Goal: Transaction & Acquisition: Purchase product/service

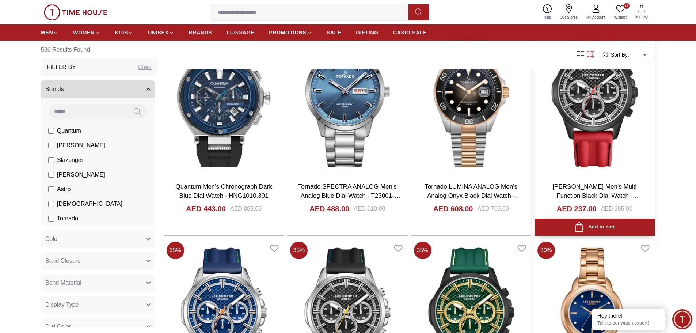
scroll to position [694, 0]
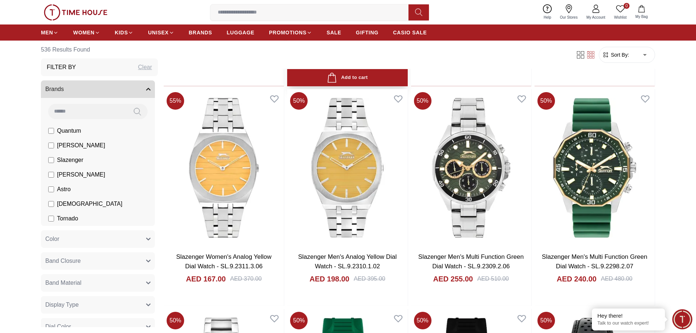
scroll to position [2885, 0]
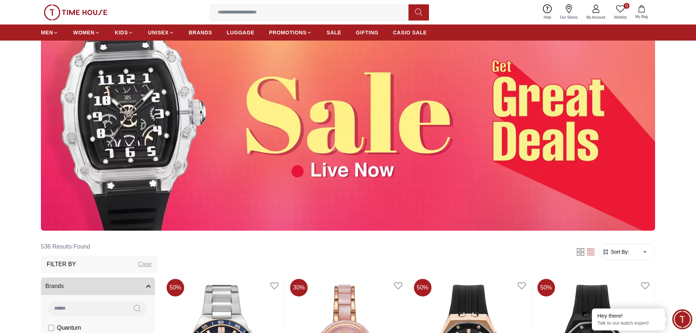
scroll to position [59, 0]
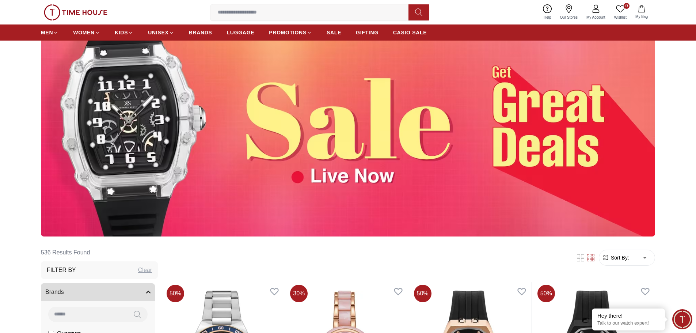
click at [106, 310] on input at bounding box center [87, 313] width 79 height 15
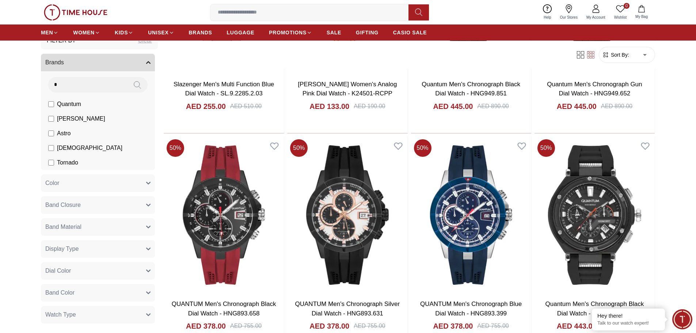
scroll to position [0, 0]
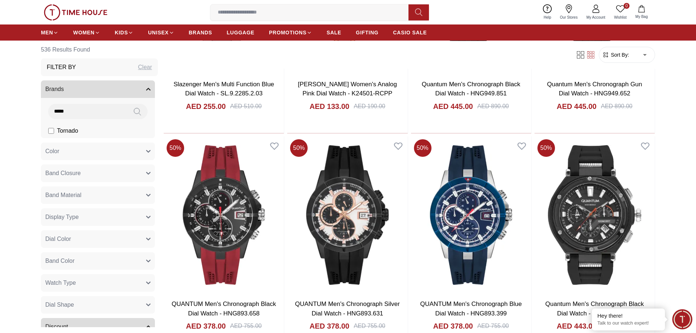
type input "*****"
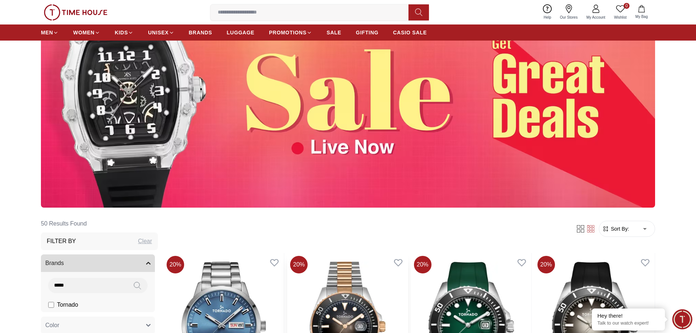
scroll to position [183, 0]
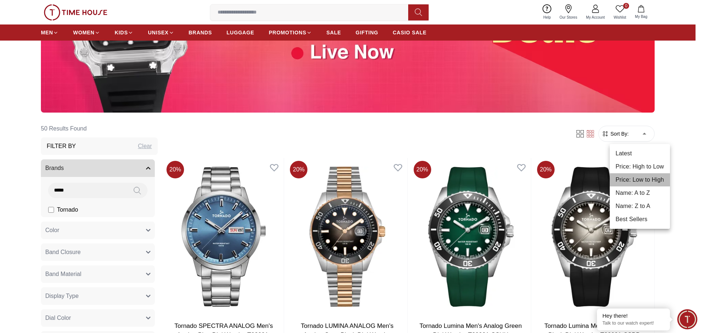
click at [641, 180] on li "Price: Low to High" at bounding box center [640, 179] width 60 height 13
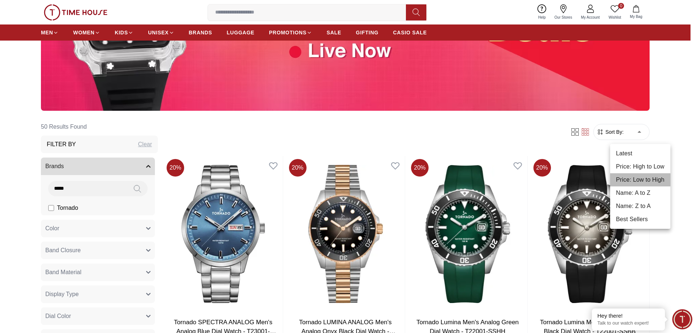
type input "*"
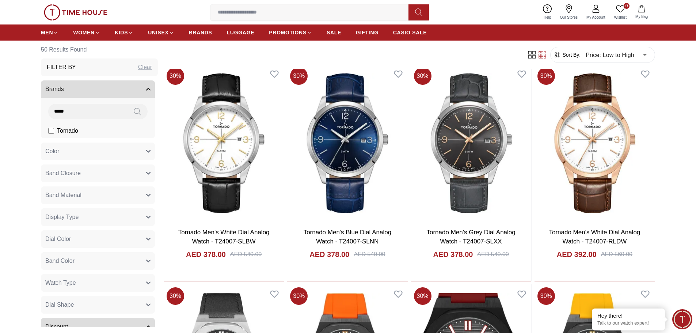
scroll to position [183, 0]
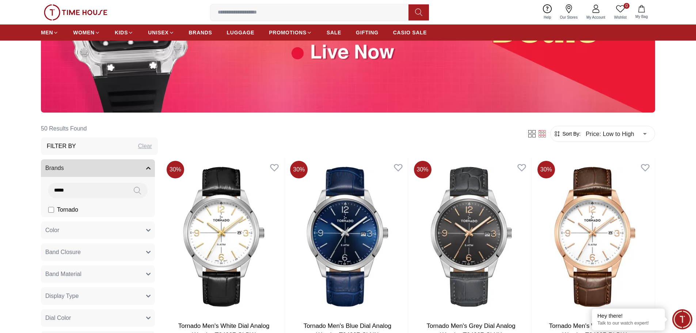
click at [88, 189] on input "*****" at bounding box center [87, 190] width 79 height 15
type input "*"
type input "**"
click at [97, 210] on li "[PERSON_NAME]" at bounding box center [99, 209] width 111 height 15
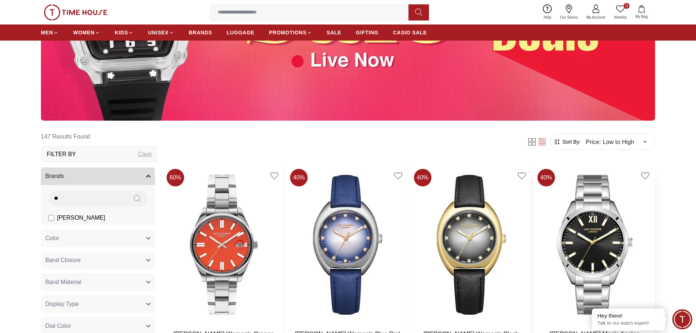
scroll to position [110, 0]
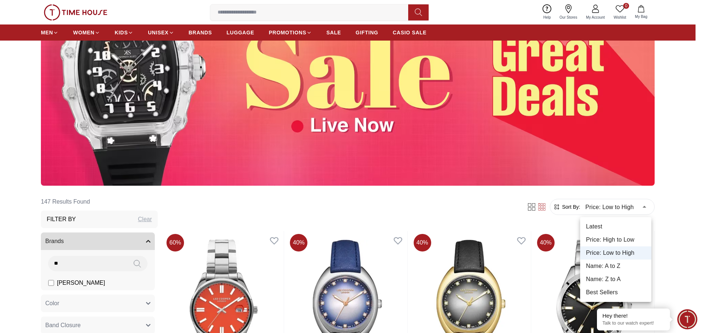
click at [619, 254] on li "Price: Low to High" at bounding box center [615, 252] width 71 height 13
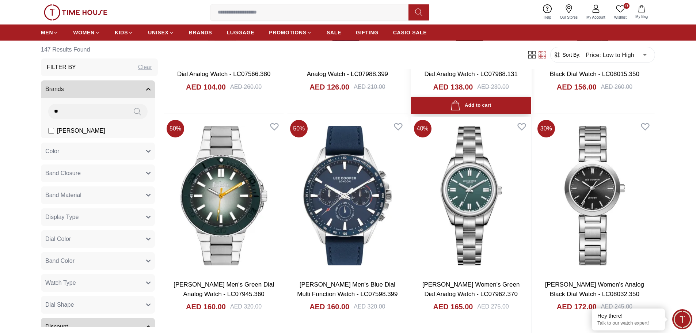
scroll to position [511, 0]
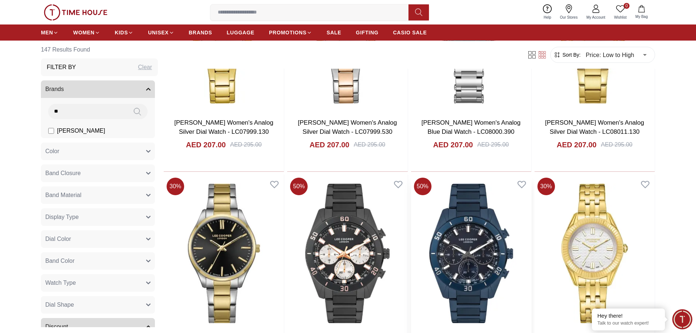
scroll to position [2447, 0]
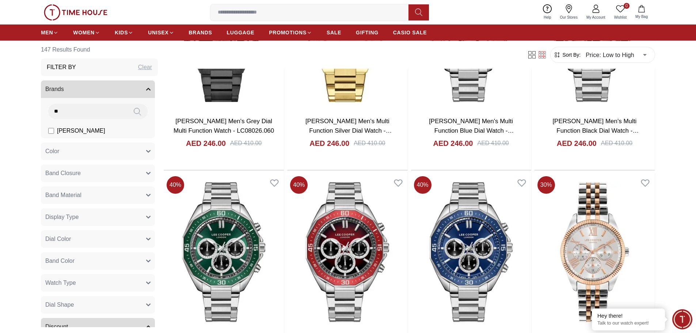
scroll to position [3980, 0]
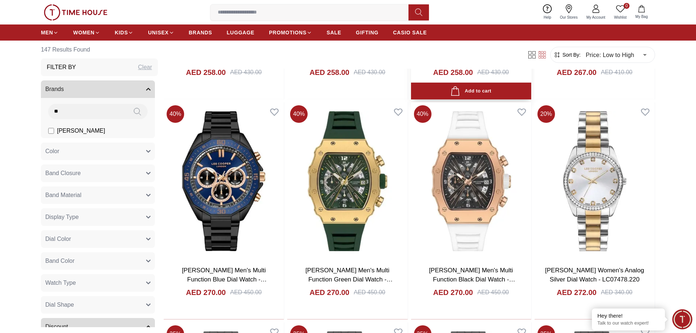
scroll to position [4747, 0]
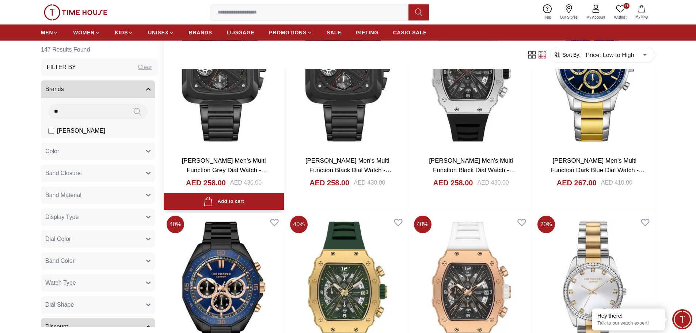
scroll to position [4637, 0]
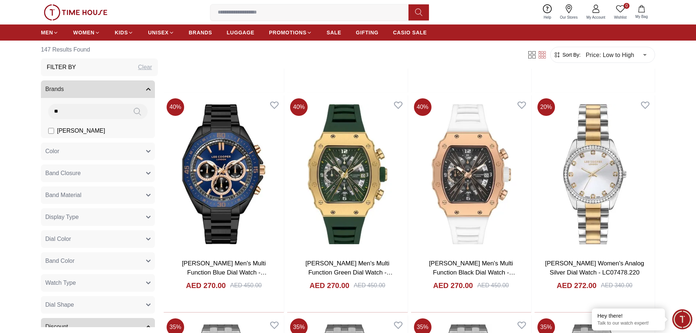
click at [76, 87] on button "Brands" at bounding box center [98, 89] width 114 height 18
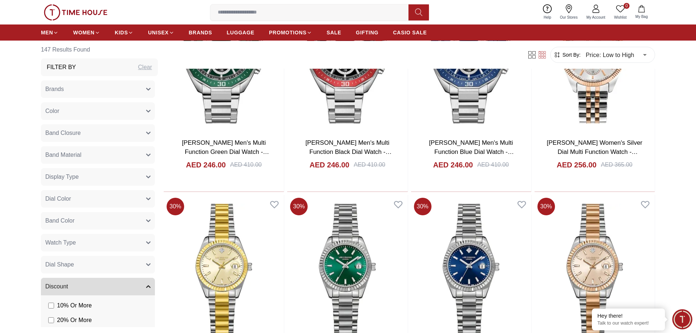
scroll to position [4017, 0]
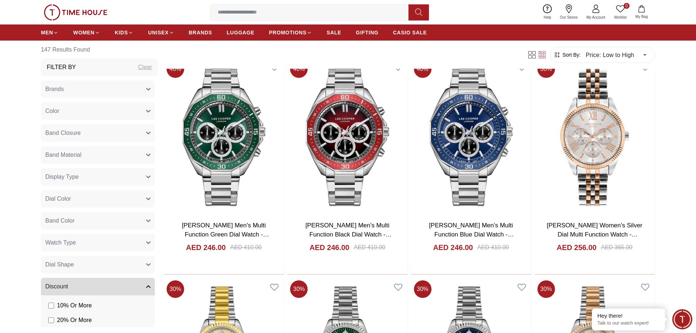
click at [141, 68] on div "Clear" at bounding box center [145, 67] width 14 height 9
type input "******"
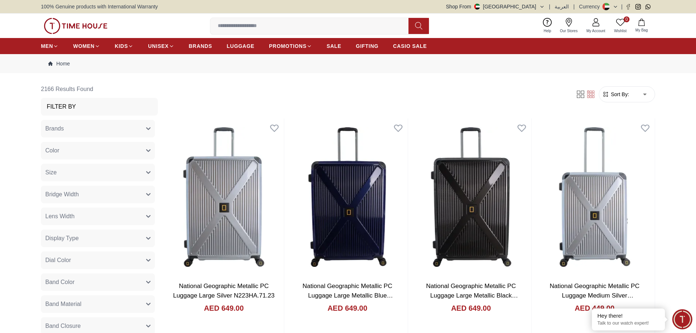
click at [80, 131] on button "Brands" at bounding box center [98, 129] width 114 height 18
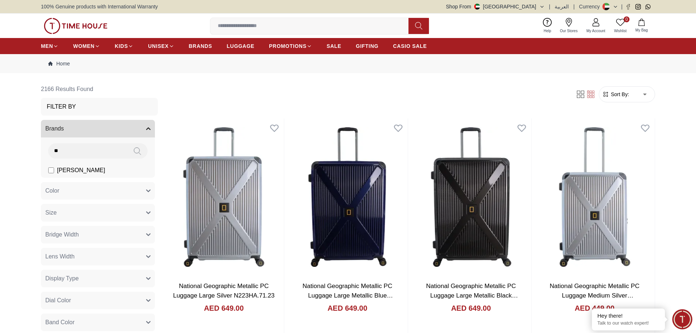
click at [87, 150] on input "**" at bounding box center [87, 150] width 79 height 15
type input "*"
type input "***"
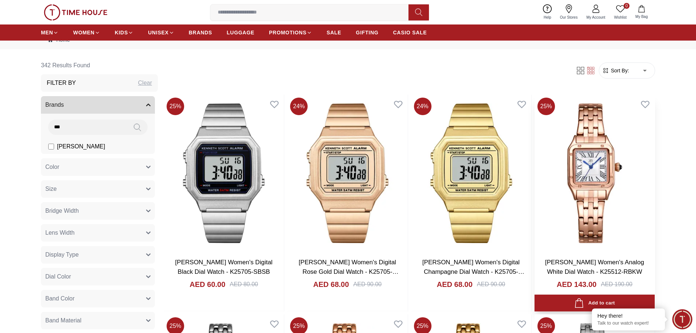
scroll to position [37, 0]
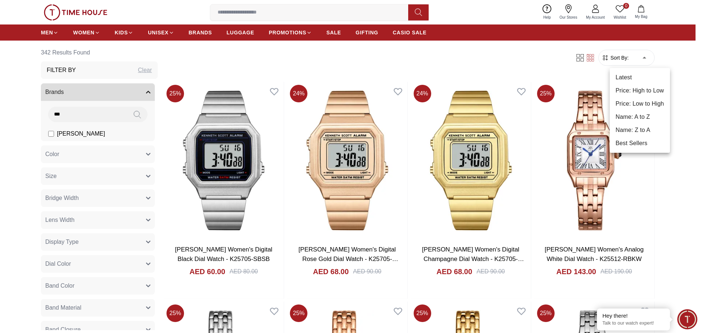
click at [646, 102] on li "Price: Low to High" at bounding box center [640, 103] width 60 height 13
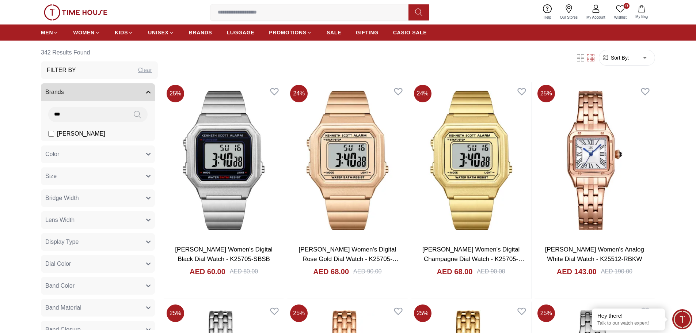
type input "*"
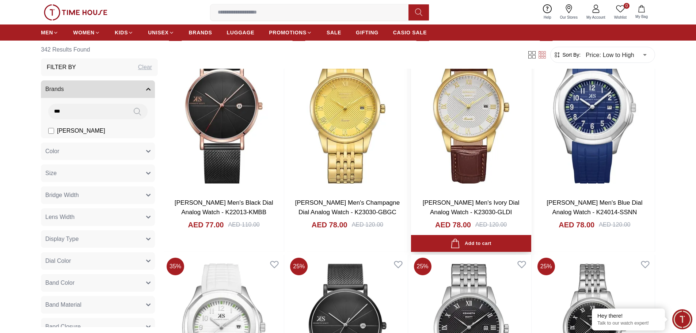
scroll to position [1179, 0]
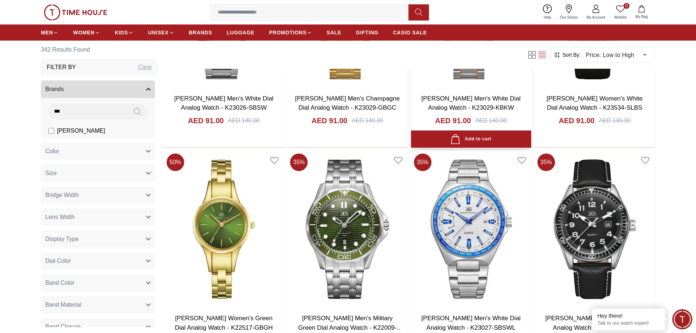
scroll to position [2420, 0]
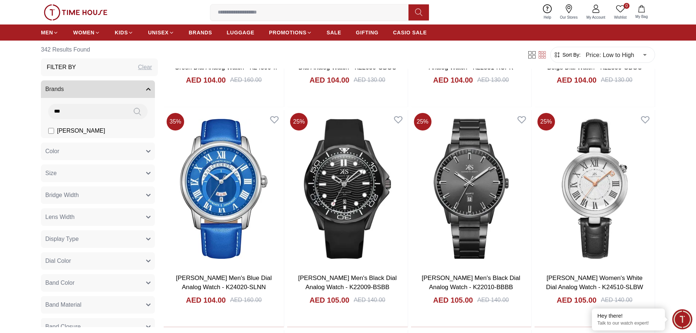
scroll to position [4032, 0]
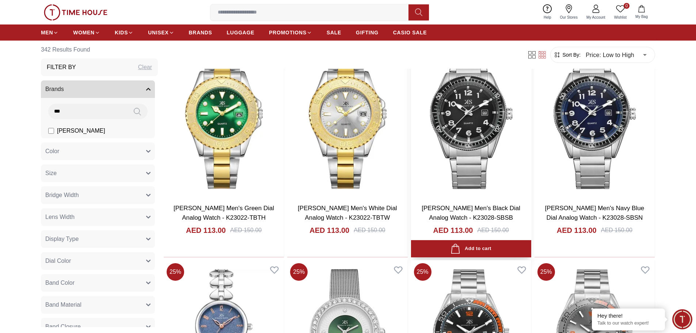
scroll to position [5749, 0]
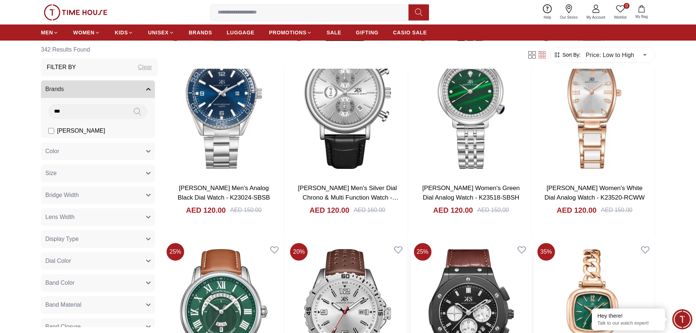
scroll to position [8681, 0]
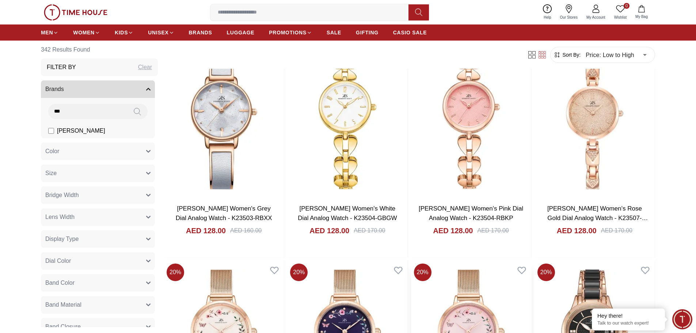
scroll to position [10617, 0]
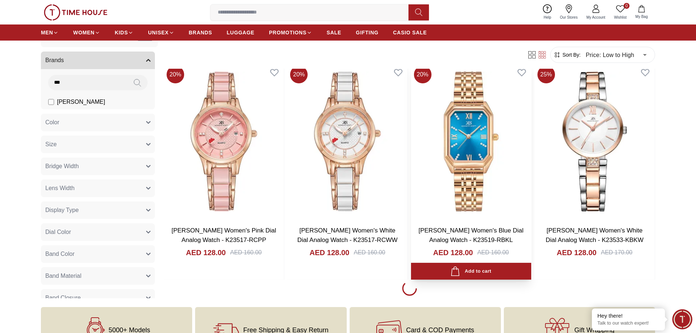
scroll to position [11042, 0]
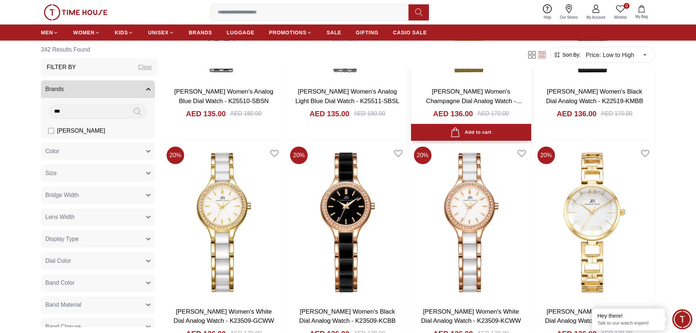
scroll to position [13014, 0]
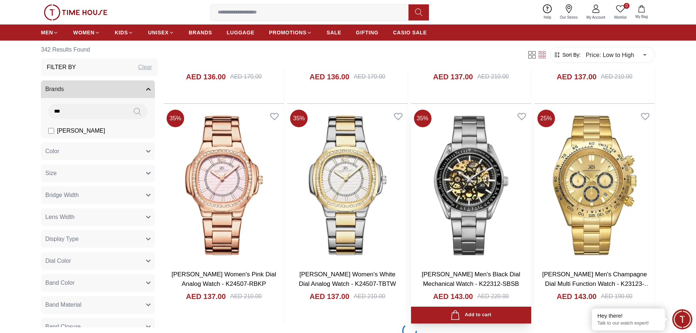
scroll to position [14146, 0]
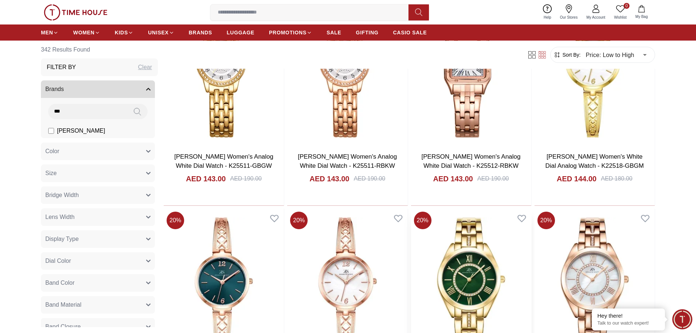
scroll to position [15169, 0]
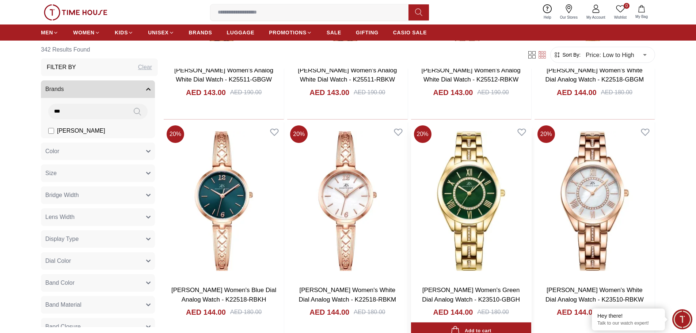
scroll to position [15252, 0]
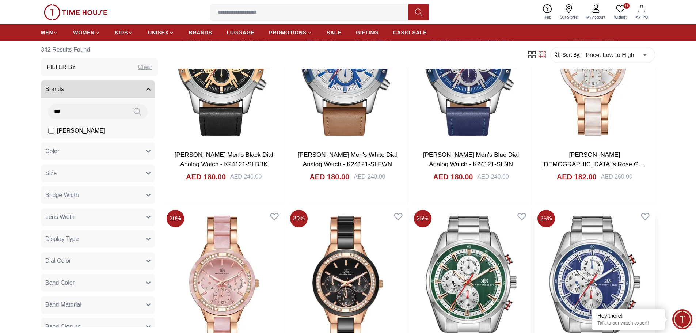
scroll to position [17401, 0]
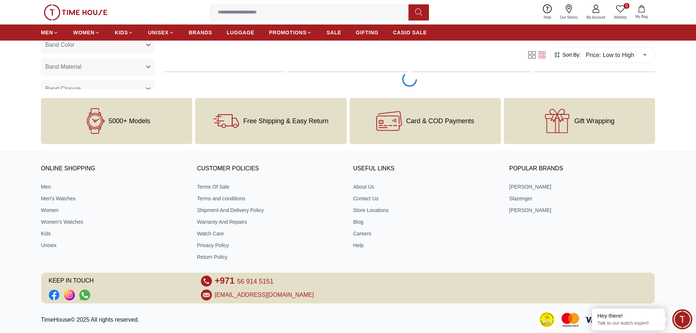
scroll to position [18758, 0]
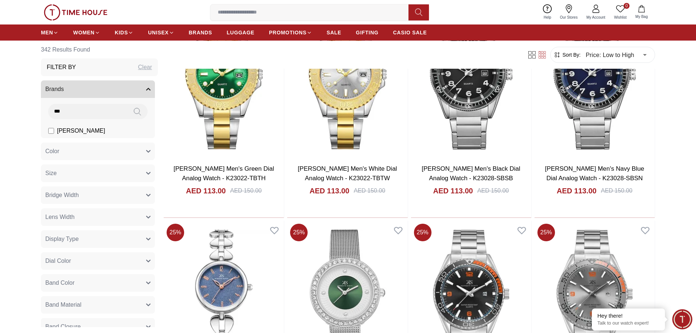
scroll to position [5687, 0]
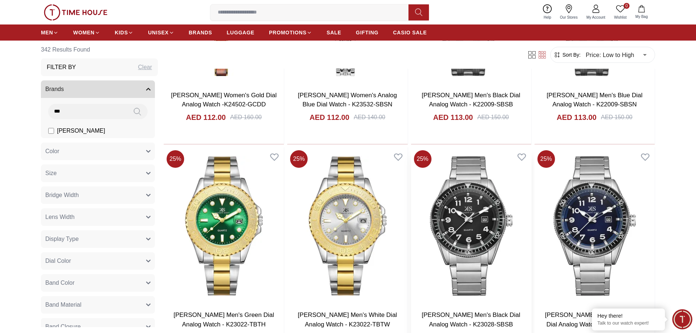
click at [491, 226] on img at bounding box center [471, 225] width 120 height 157
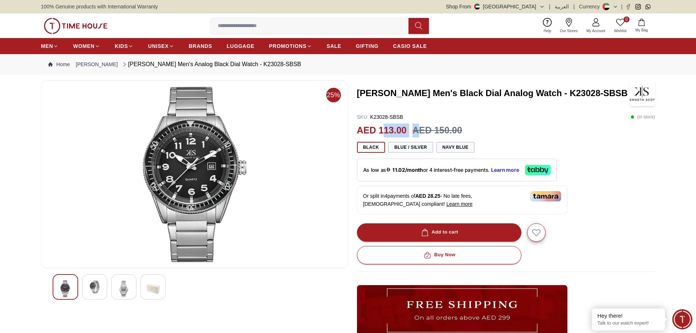
drag, startPoint x: 385, startPoint y: 130, endPoint x: 417, endPoint y: 125, distance: 31.8
click at [417, 125] on div "AED 113.00 AED 150.00" at bounding box center [506, 130] width 298 height 14
click at [146, 286] on div at bounding box center [153, 287] width 26 height 26
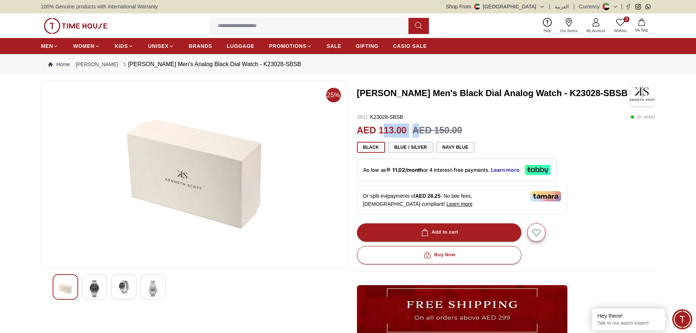
click at [91, 285] on img at bounding box center [94, 288] width 13 height 17
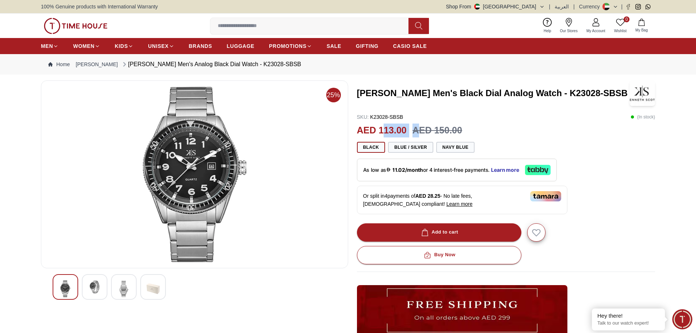
click at [540, 5] on button "Shop From UAE" at bounding box center [495, 6] width 99 height 7
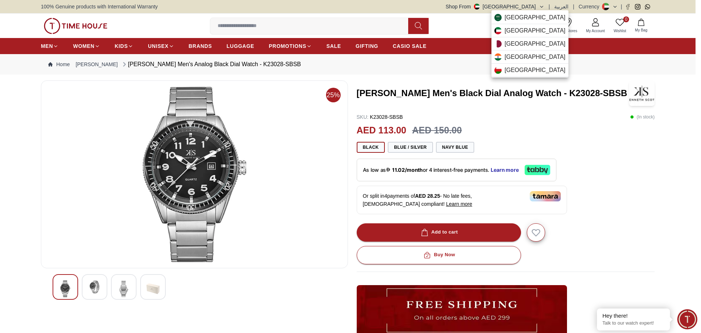
click at [504, 4] on div at bounding box center [350, 166] width 701 height 333
